Goal: Information Seeking & Learning: Learn about a topic

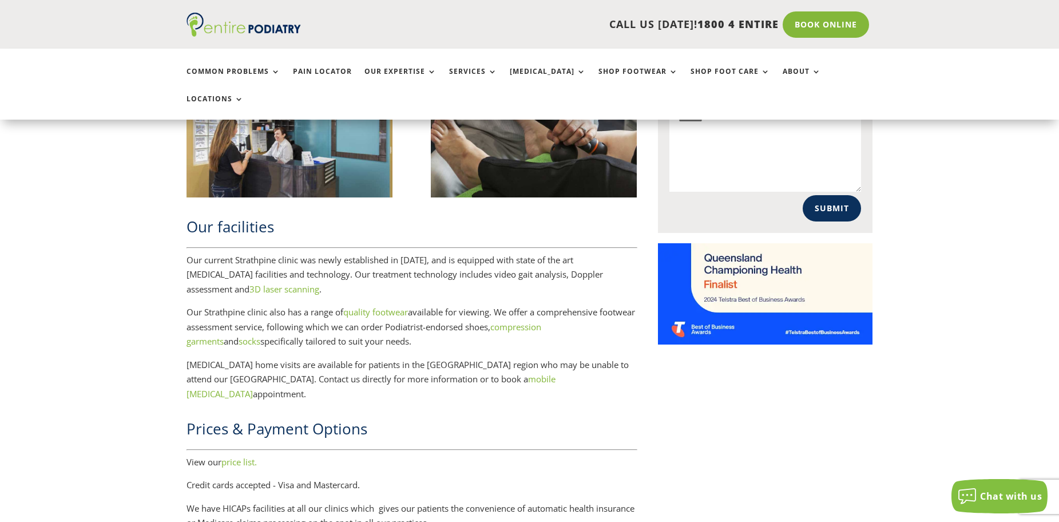
scroll to position [1373, 0]
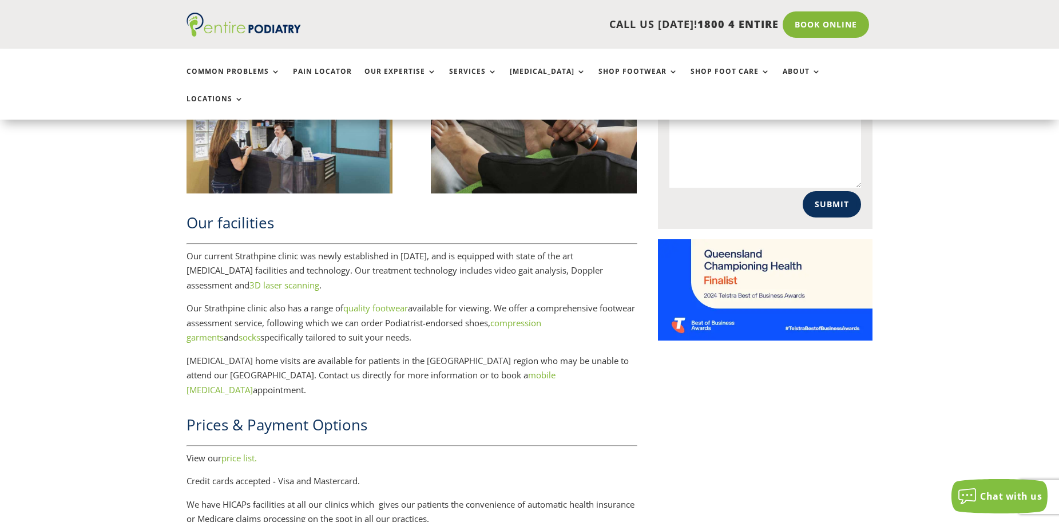
click at [231, 452] on link "price list." at bounding box center [238, 457] width 35 height 11
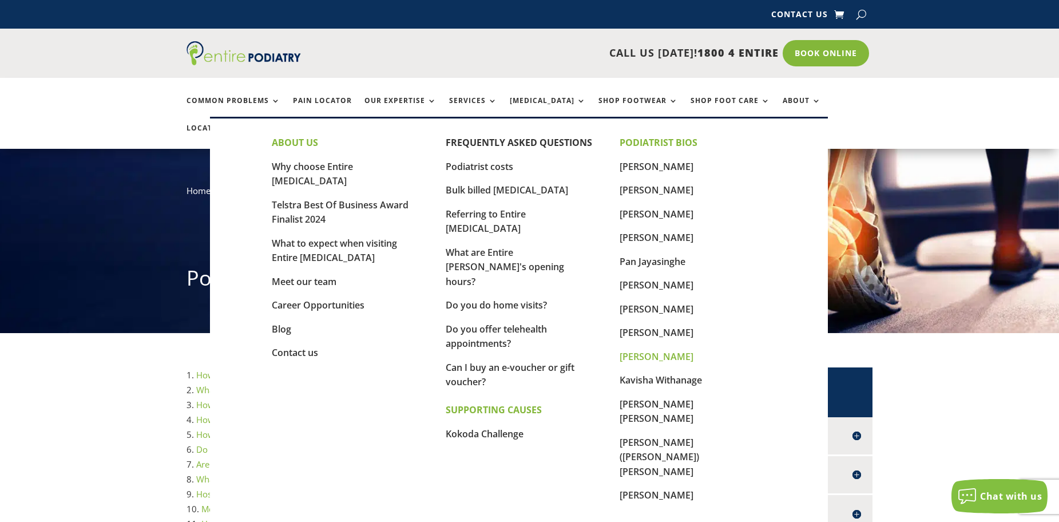
click at [663, 356] on link "[PERSON_NAME]" at bounding box center [656, 356] width 74 height 13
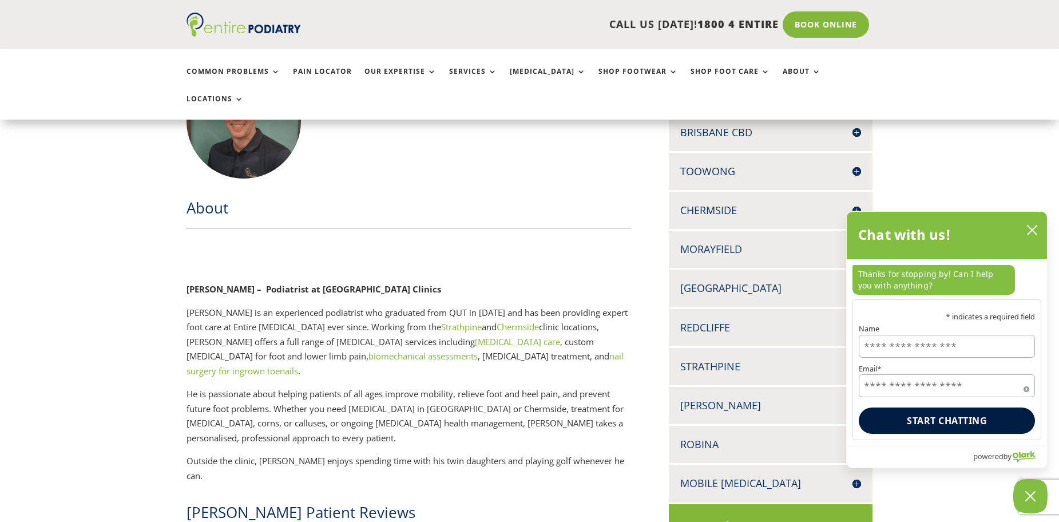
scroll to position [229, 0]
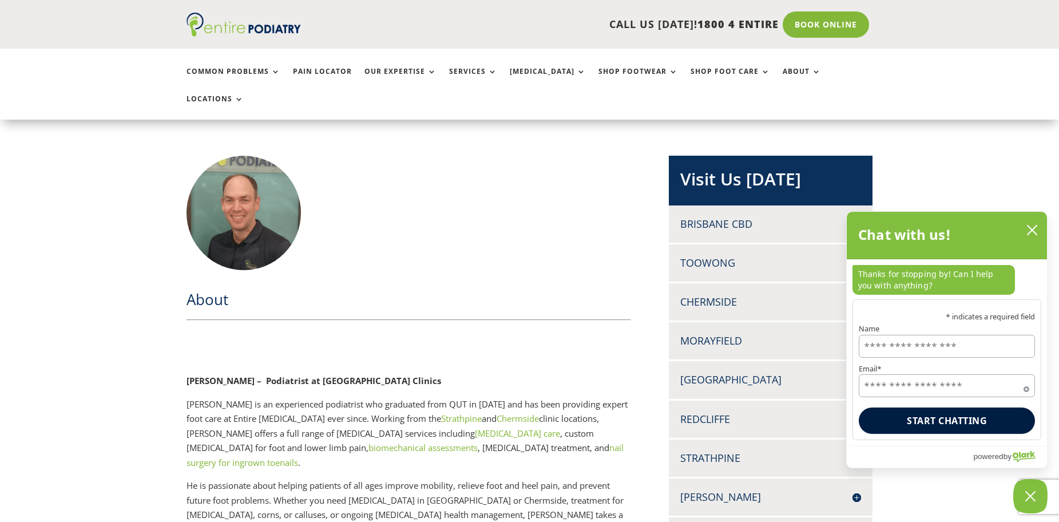
click at [1034, 231] on icon "close chatbox" at bounding box center [1031, 229] width 11 height 11
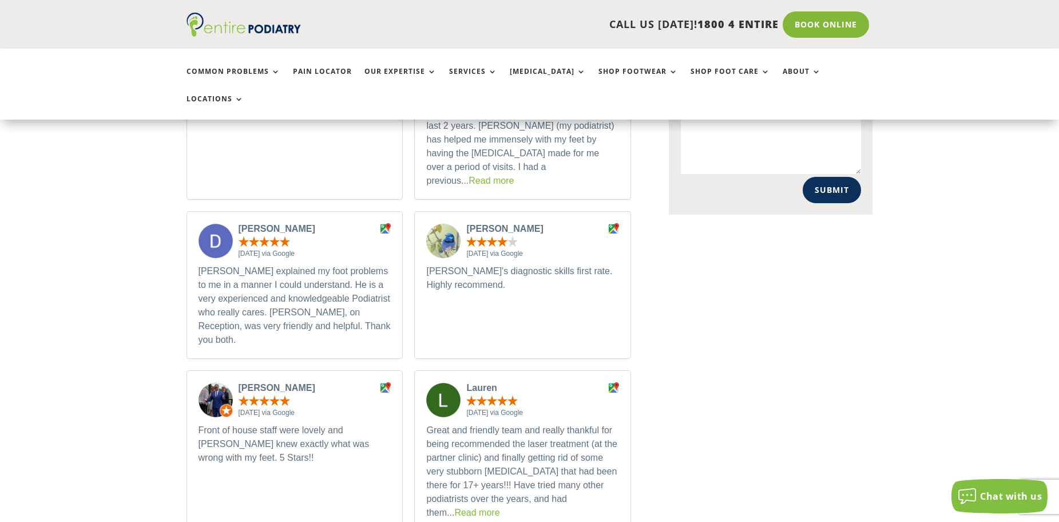
scroll to position [961, 0]
